Goal: Task Accomplishment & Management: Manage account settings

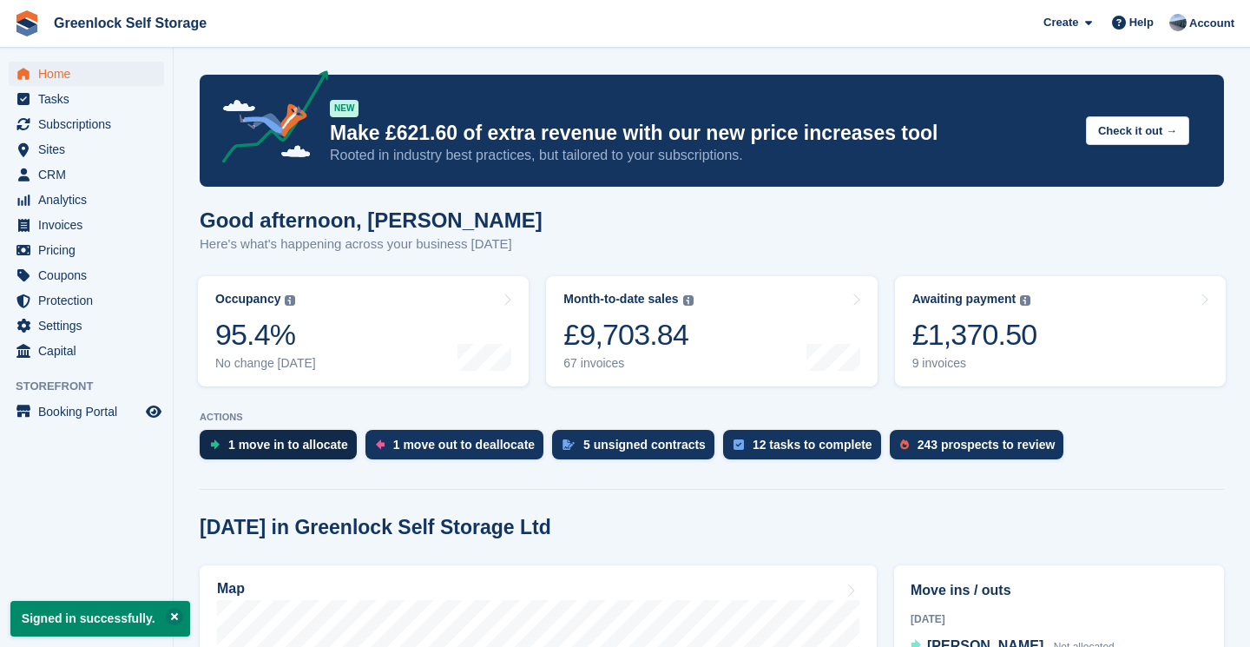
click at [300, 438] on div "1 move in to allocate" at bounding box center [288, 445] width 120 height 14
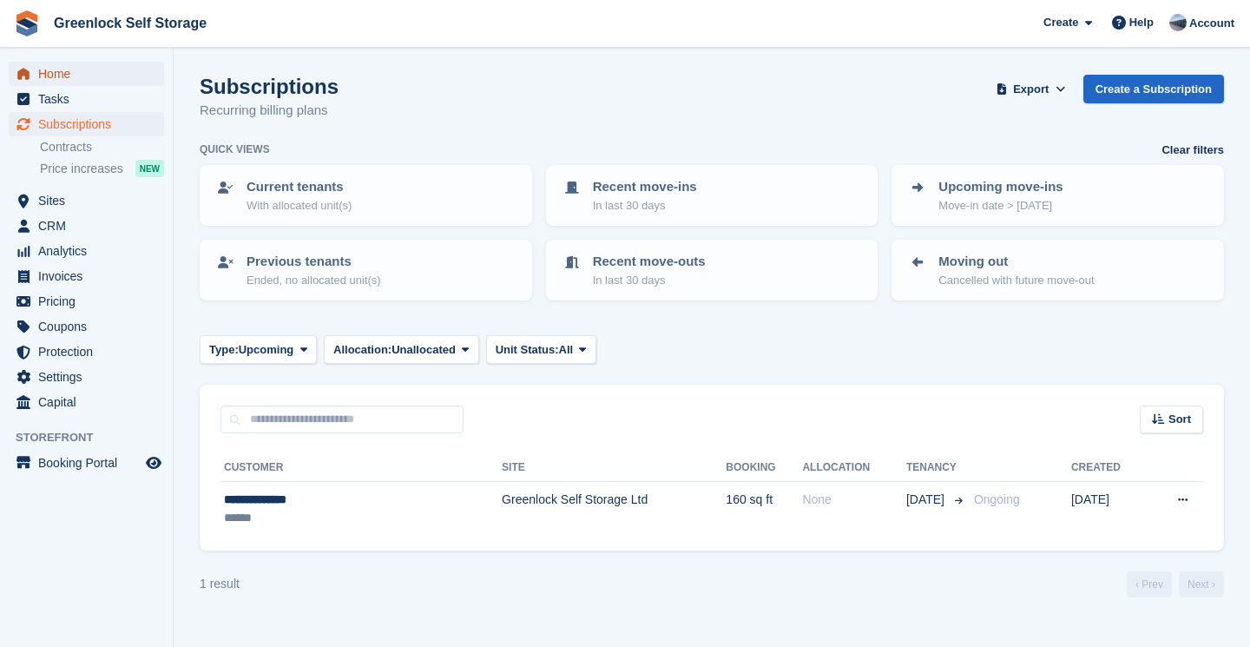
click at [49, 77] on span "Home" at bounding box center [90, 74] width 104 height 24
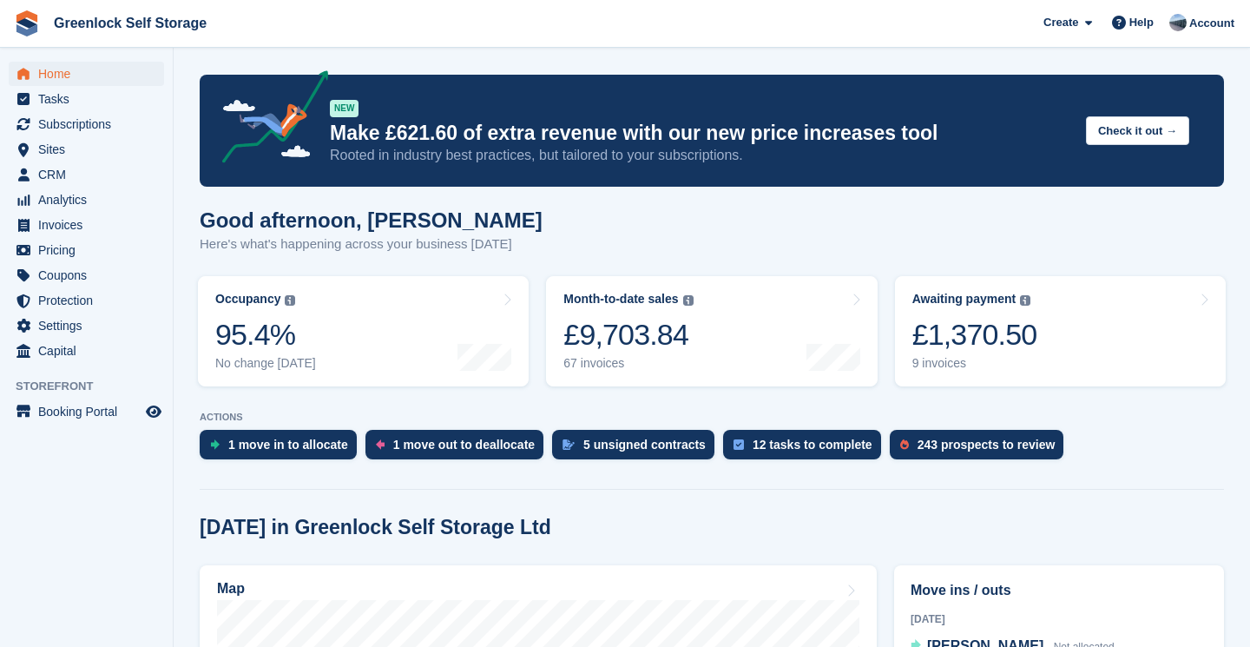
scroll to position [467, 0]
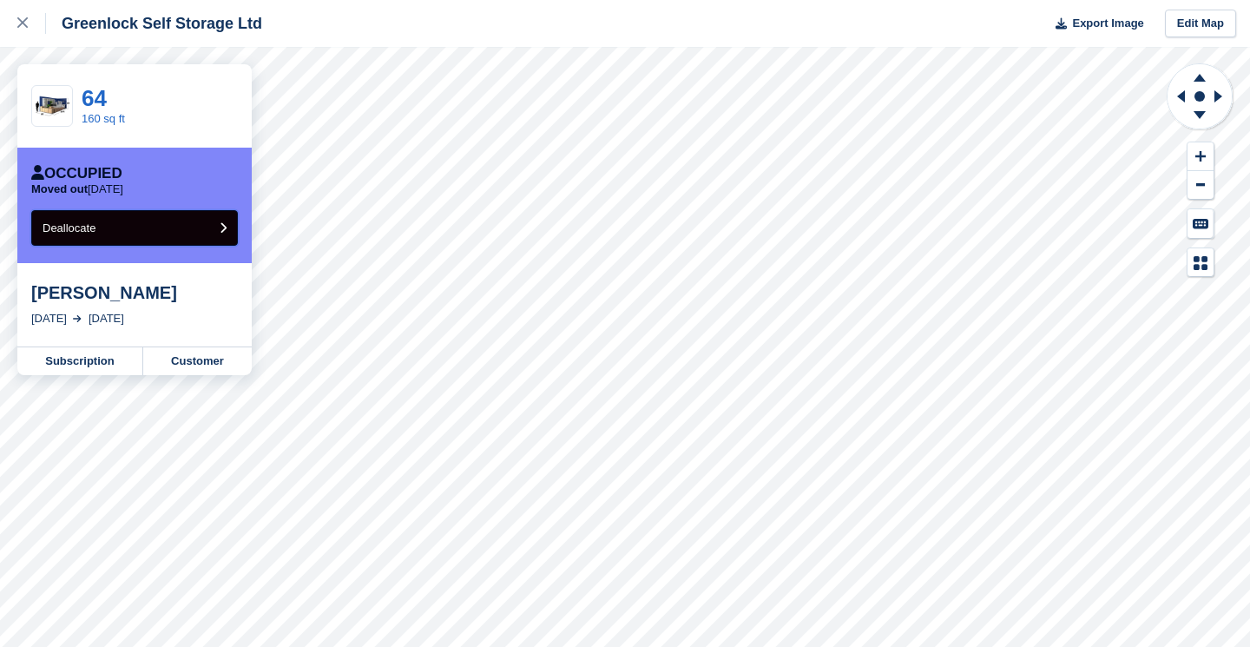
click at [180, 234] on button "Deallocate" at bounding box center [134, 228] width 207 height 36
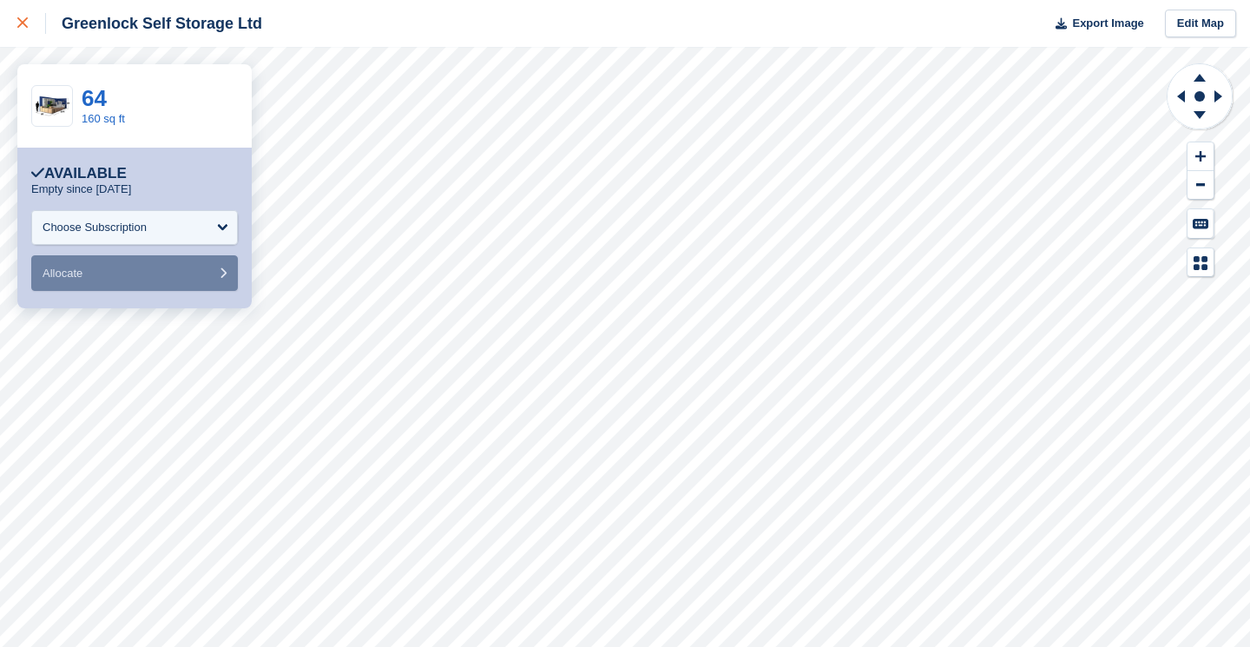
click at [25, 17] on icon at bounding box center [22, 22] width 10 height 10
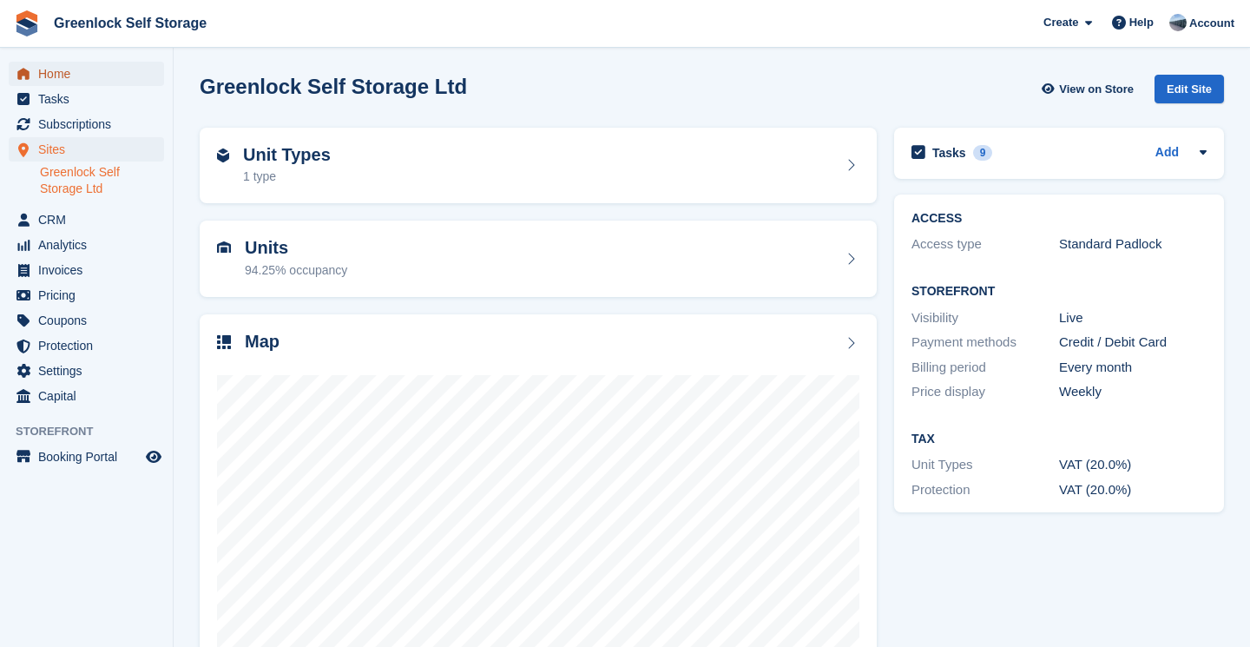
click at [68, 65] on span "Home" at bounding box center [90, 74] width 104 height 24
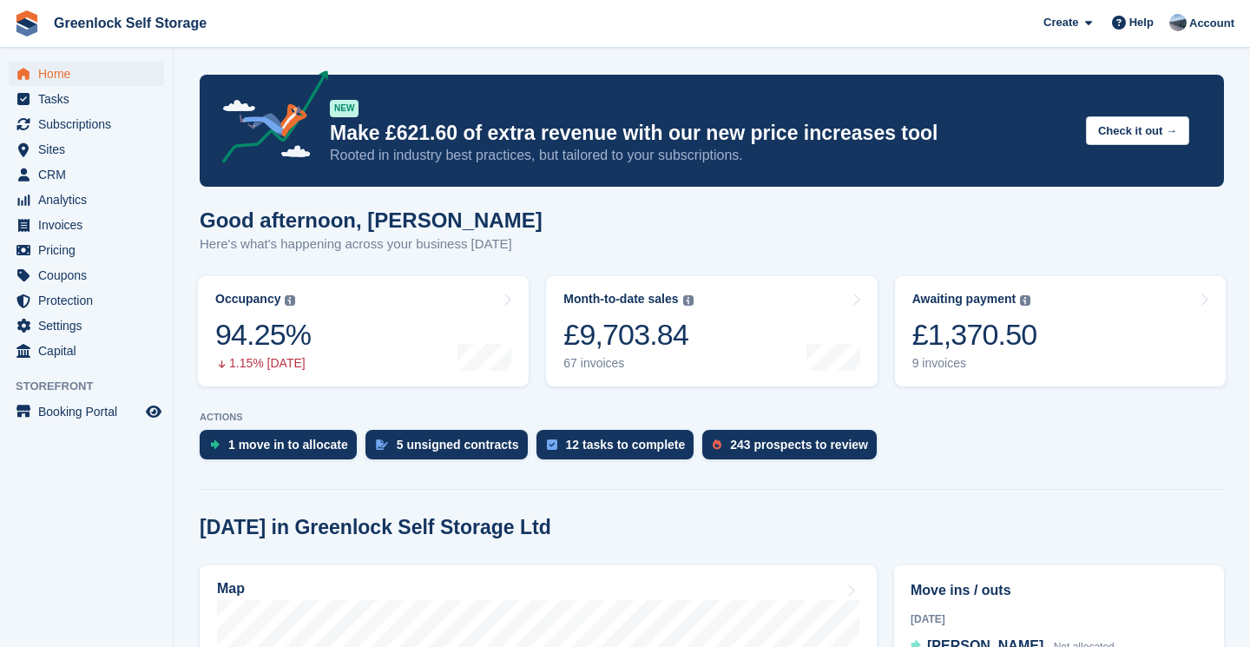
scroll to position [387, 0]
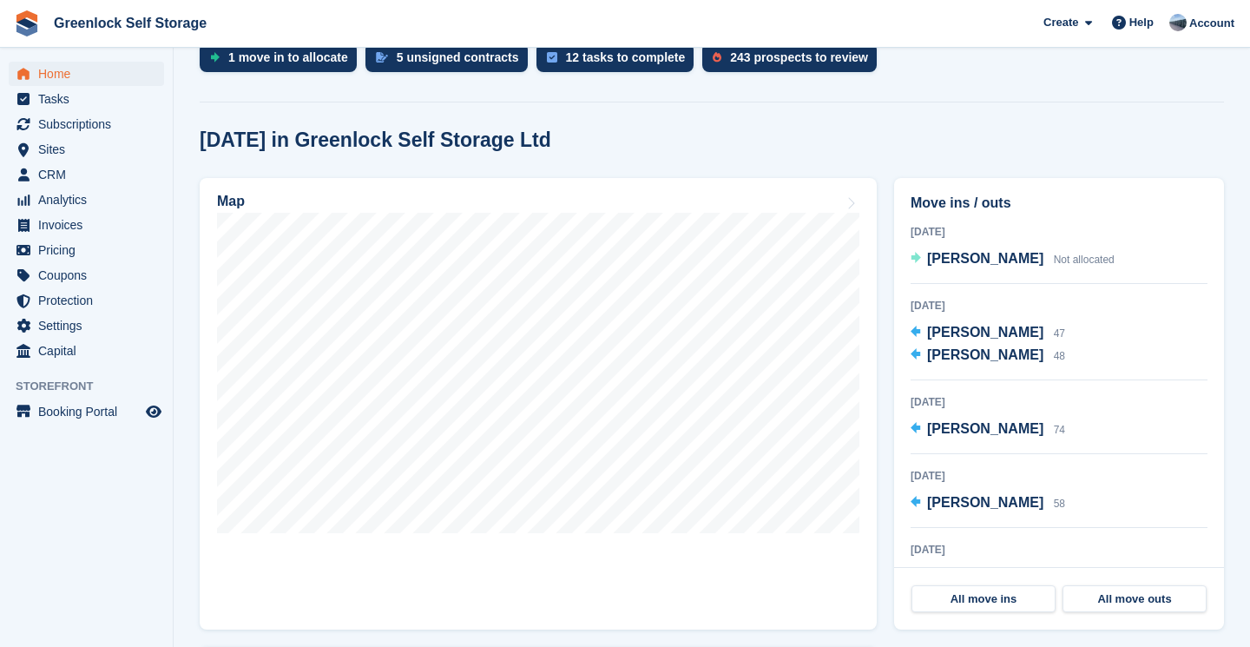
click at [973, 249] on section "NEW Make £621.60 of extra revenue with our new price increases tool Rooted in i…" at bounding box center [712, 220] width 1077 height 1214
click at [962, 260] on span "[PERSON_NAME]" at bounding box center [985, 258] width 116 height 15
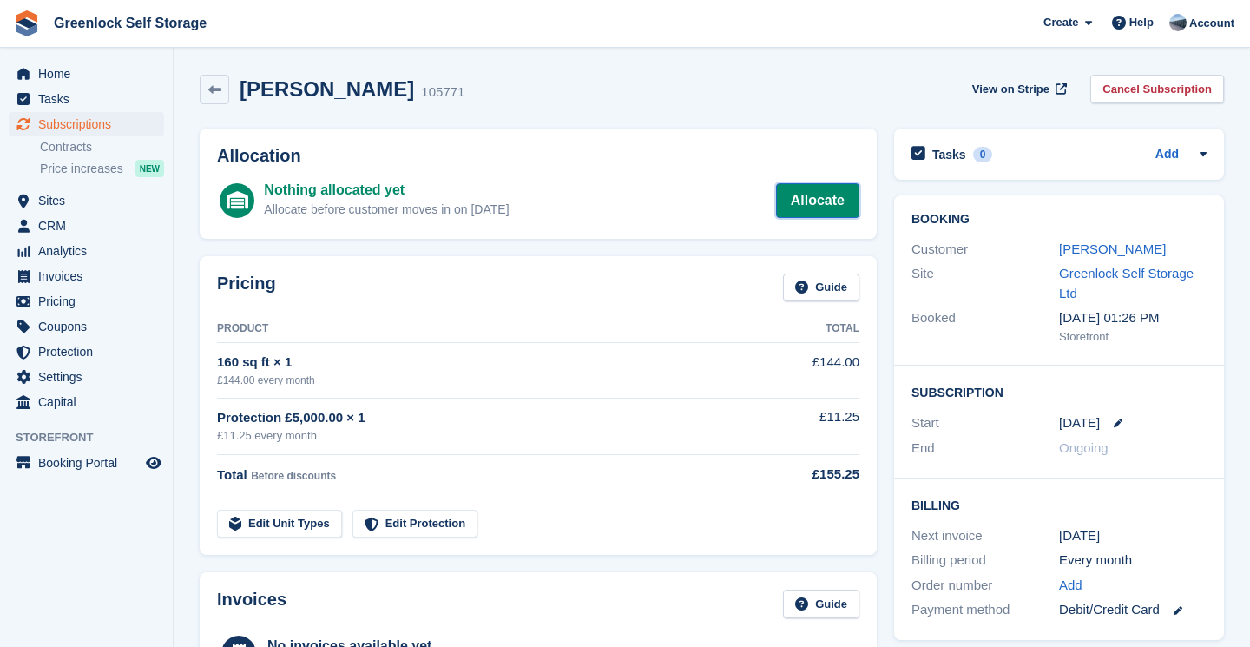
click at [842, 192] on link "Allocate" at bounding box center [817, 200] width 83 height 35
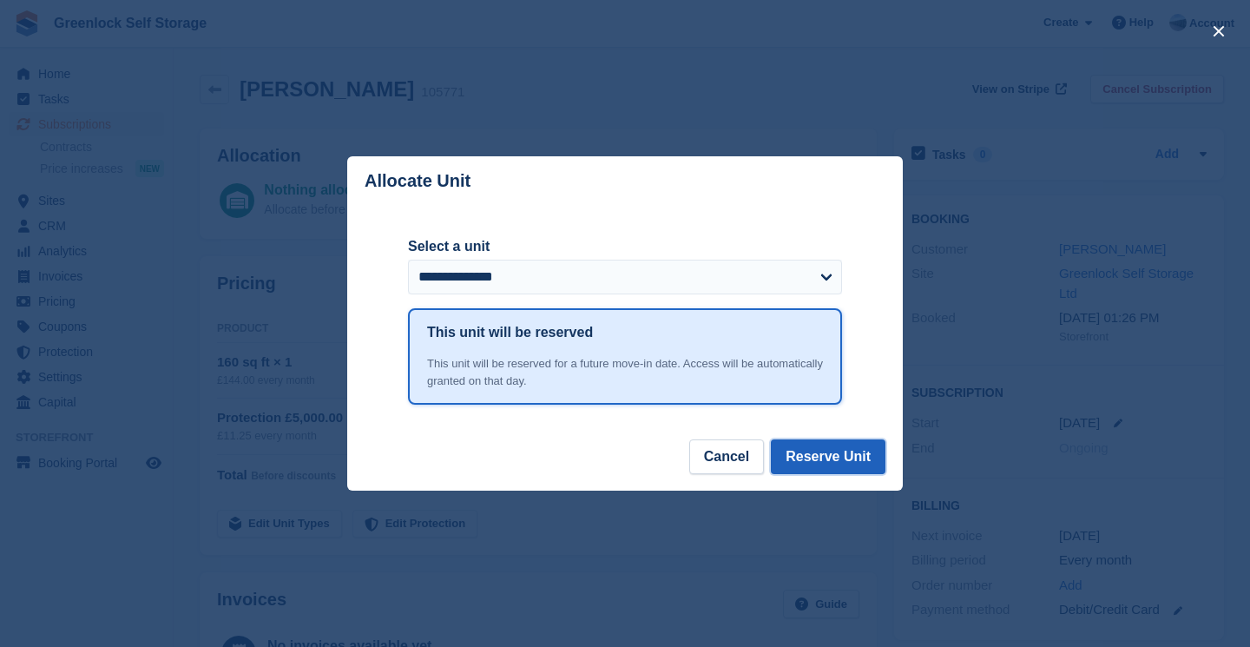
click at [835, 458] on button "Reserve Unit" at bounding box center [828, 456] width 115 height 35
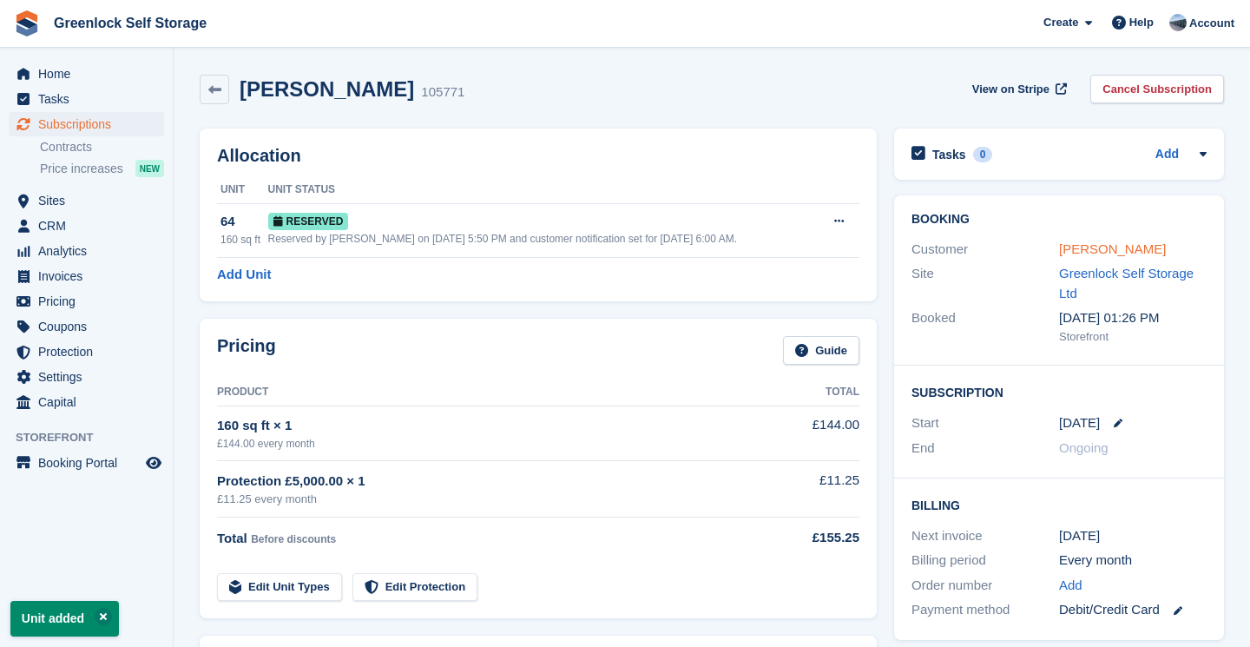
click at [1091, 251] on link "Niamh Matthews" at bounding box center [1112, 248] width 107 height 15
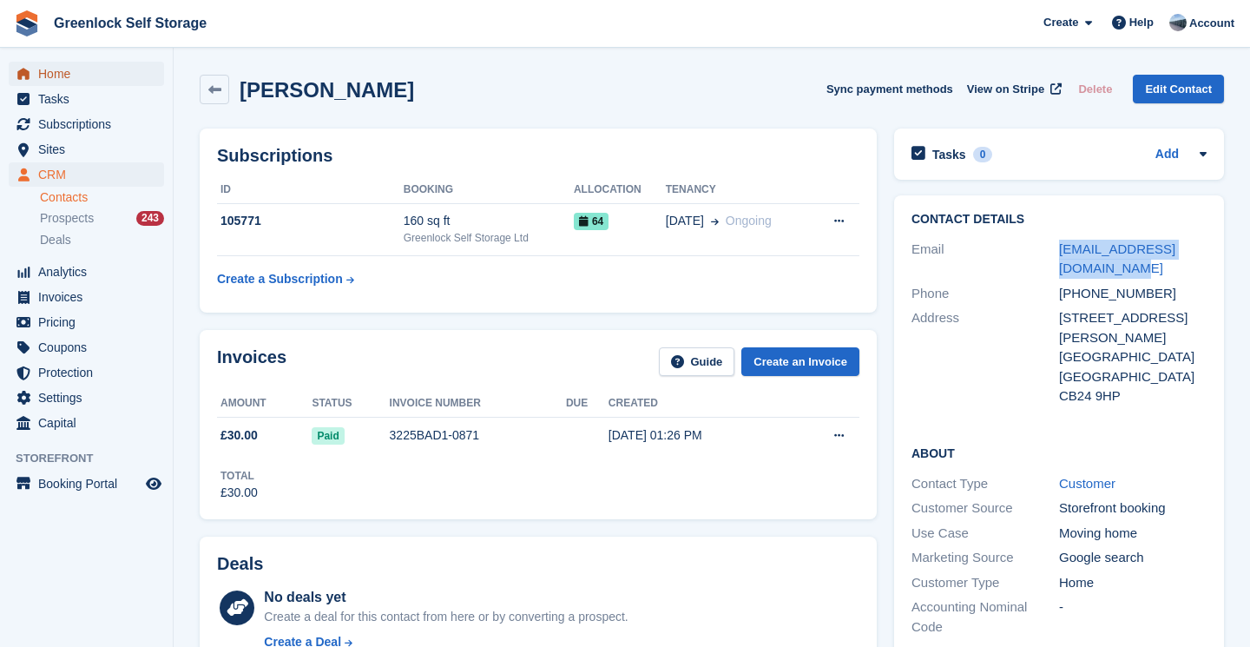
click at [58, 67] on span "Home" at bounding box center [90, 74] width 104 height 24
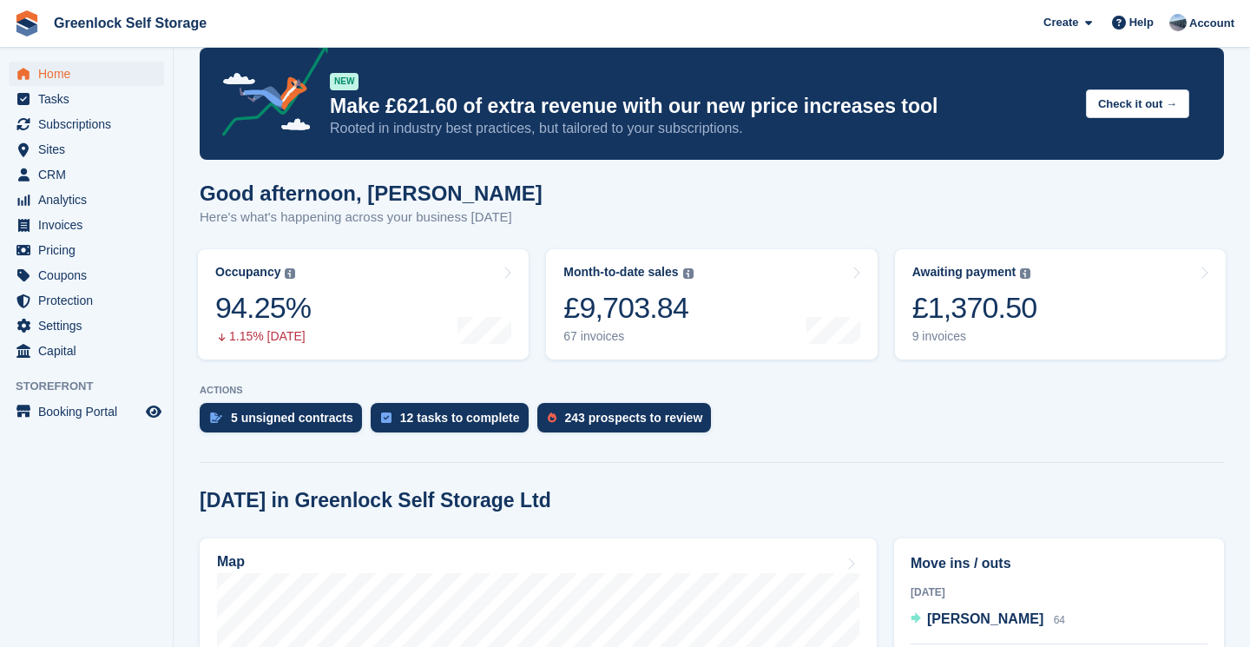
scroll to position [23, 0]
